Goal: Task Accomplishment & Management: Use online tool/utility

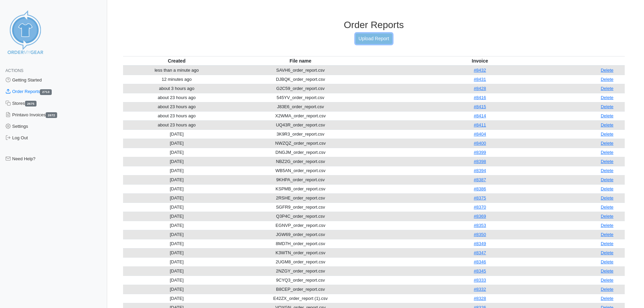
click at [391, 33] on link "Upload Report" at bounding box center [374, 38] width 37 height 10
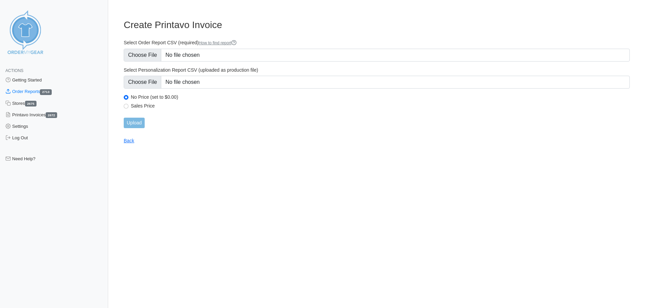
click at [189, 62] on form "Select Order Report CSV (required) How to find report Select Personalization Re…" at bounding box center [377, 84] width 506 height 89
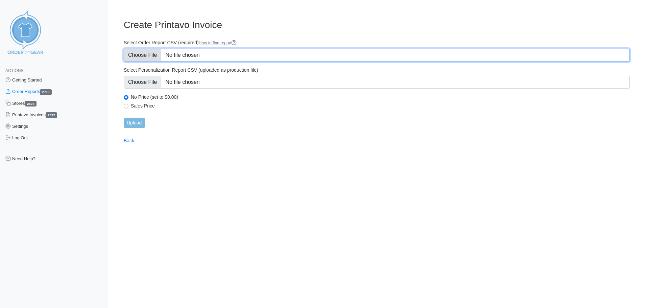
click at [188, 59] on input "Select Order Report CSV (required) How to find report" at bounding box center [377, 55] width 506 height 13
type input "C:\fakepath\DWMRQ_order_report.csv"
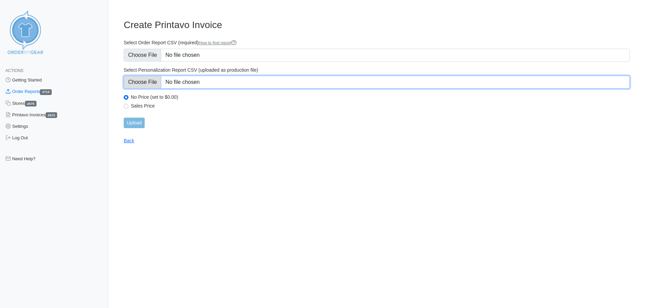
click at [241, 87] on input "Select Personalization Report CSV (uploaded as production file)" at bounding box center [377, 82] width 506 height 13
type input "C:\fakepath\DWMRQ_personalization_report.csv"
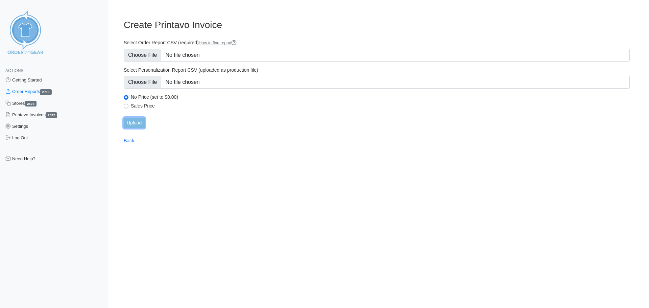
click at [138, 124] on input "Upload" at bounding box center [134, 123] width 21 height 10
